Goal: Task Accomplishment & Management: Manage account settings

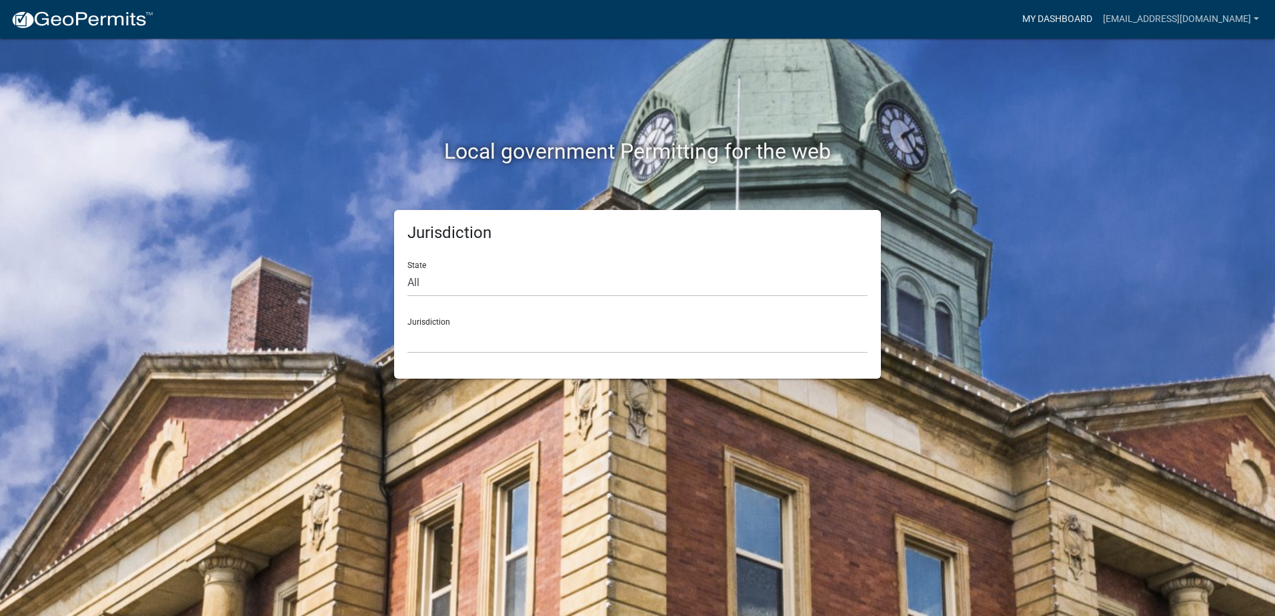
click at [1091, 15] on link "My Dashboard" at bounding box center [1057, 19] width 81 height 25
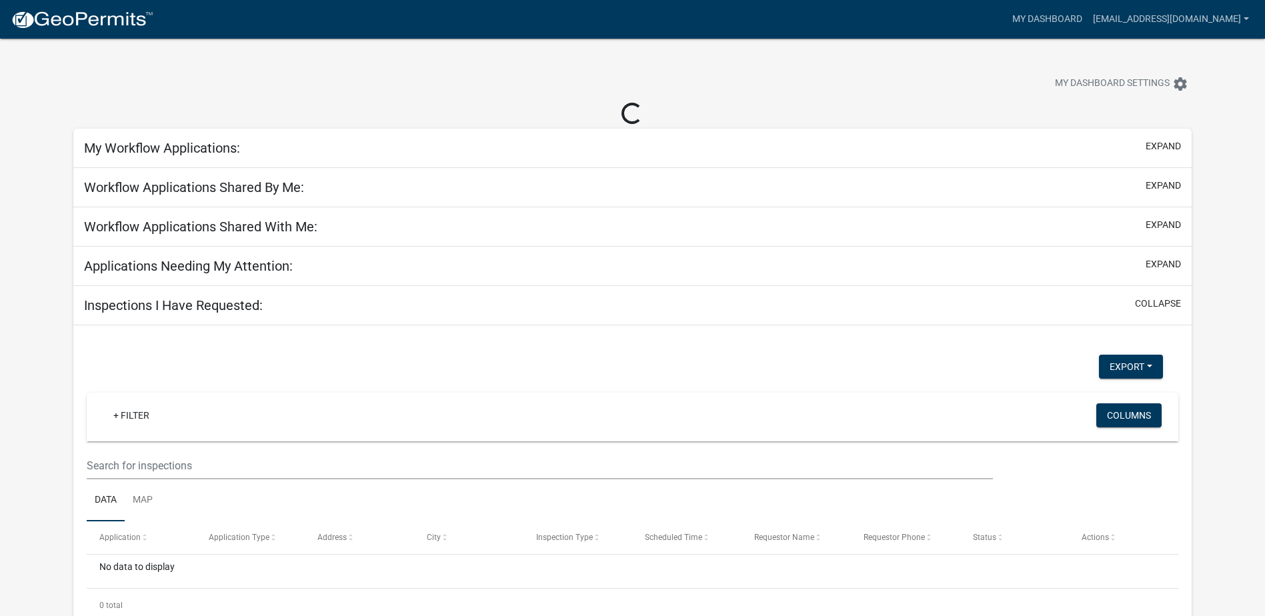
select select "2: 50"
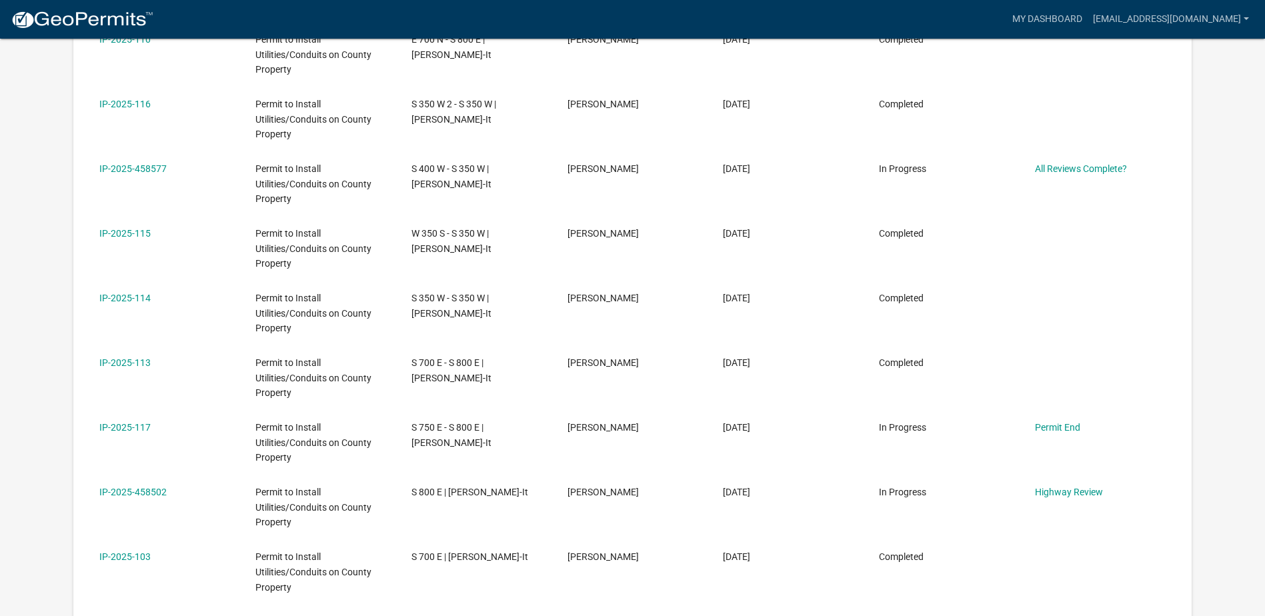
scroll to position [310, 0]
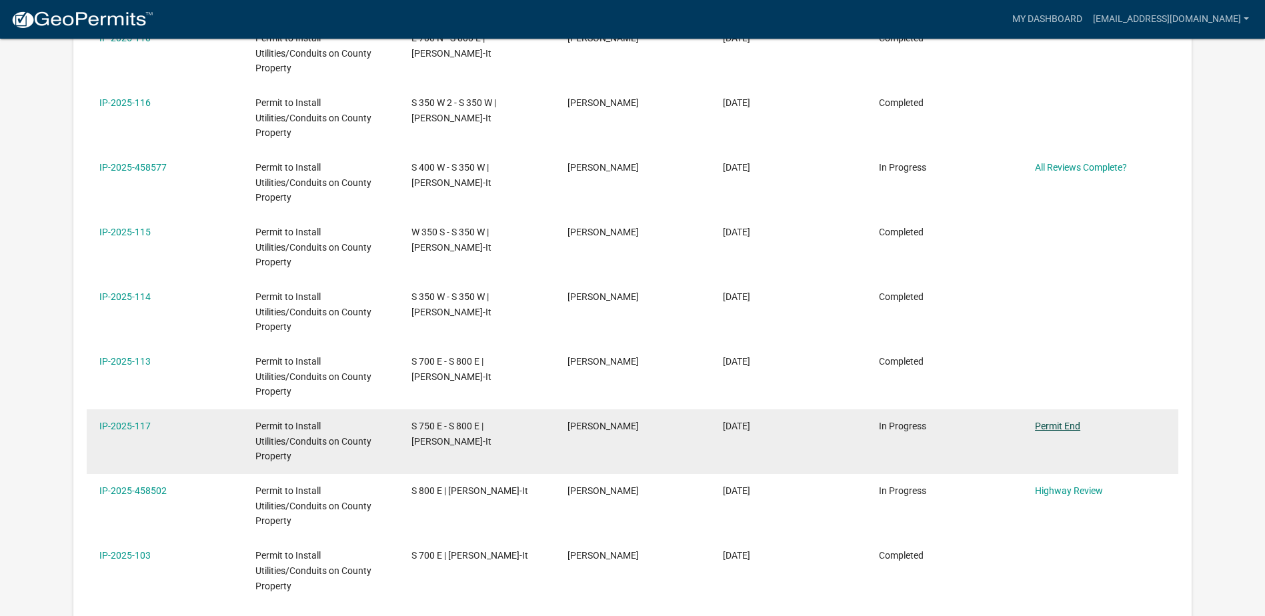
click at [1048, 425] on link "Permit End" at bounding box center [1057, 426] width 45 height 11
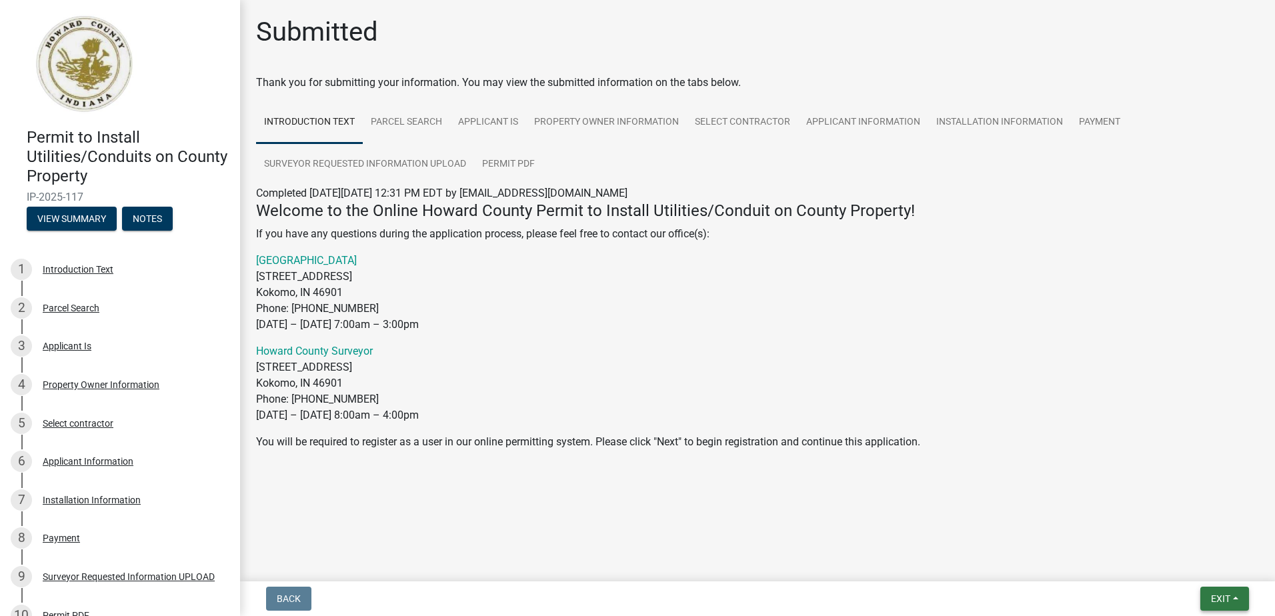
click at [1211, 603] on span "Exit" at bounding box center [1220, 598] width 19 height 11
click at [1181, 563] on button "Save & Exit" at bounding box center [1195, 564] width 107 height 32
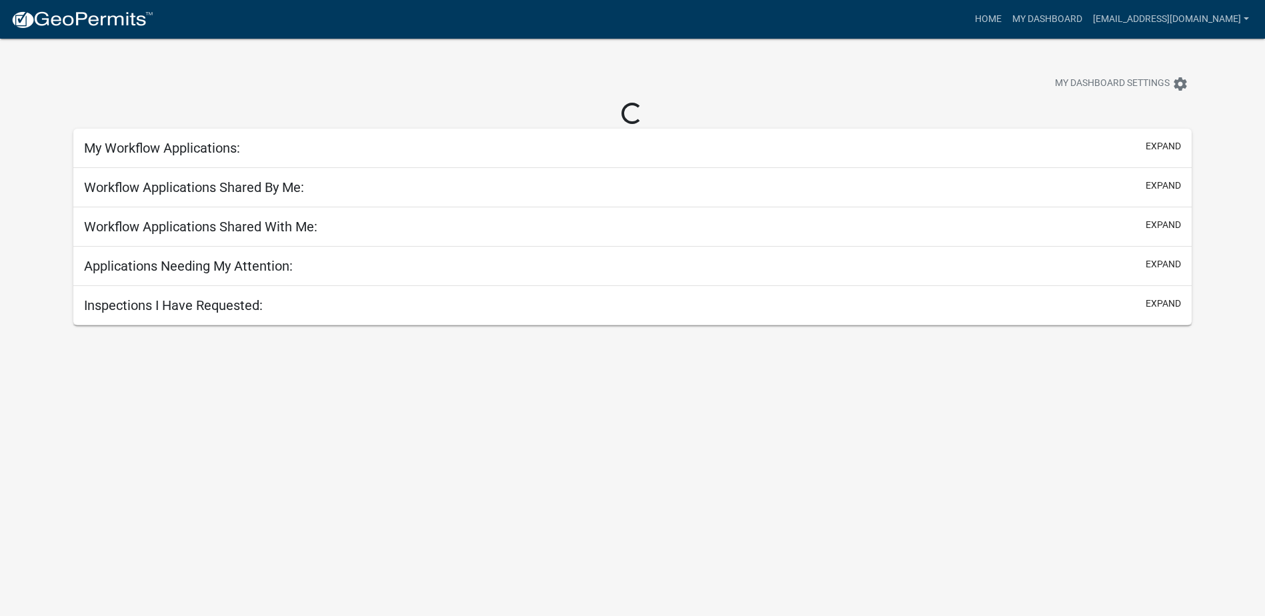
select select "2: 50"
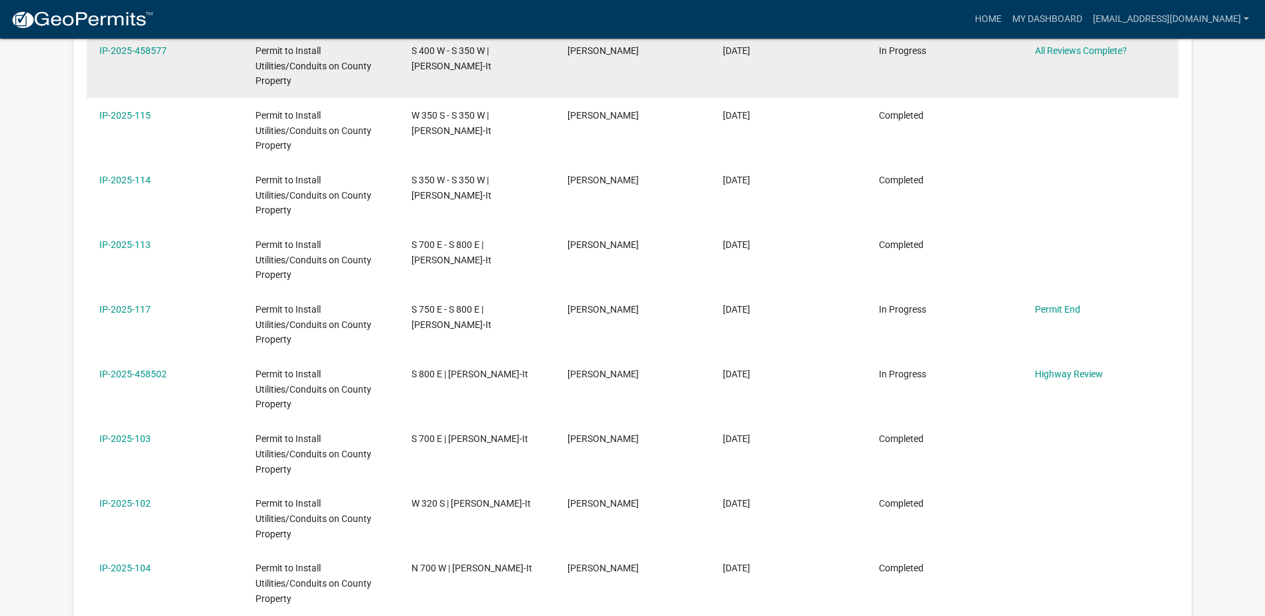
scroll to position [533, 0]
